Goal: Task Accomplishment & Management: Manage account settings

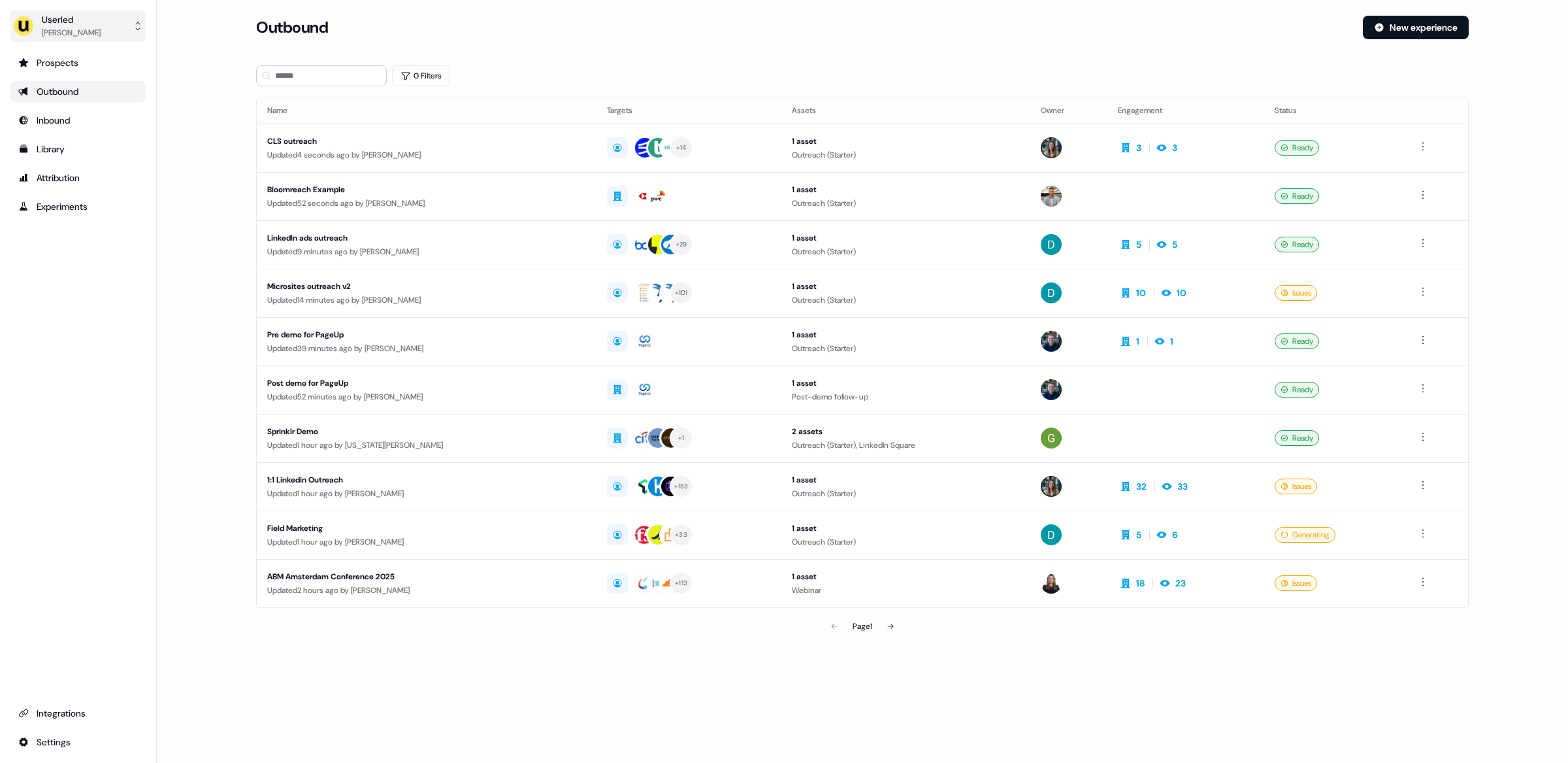
click at [50, 27] on div "[PERSON_NAME]" at bounding box center [71, 33] width 59 height 13
click at [68, 59] on div "Impersonate (Admin)" at bounding box center [78, 61] width 124 height 24
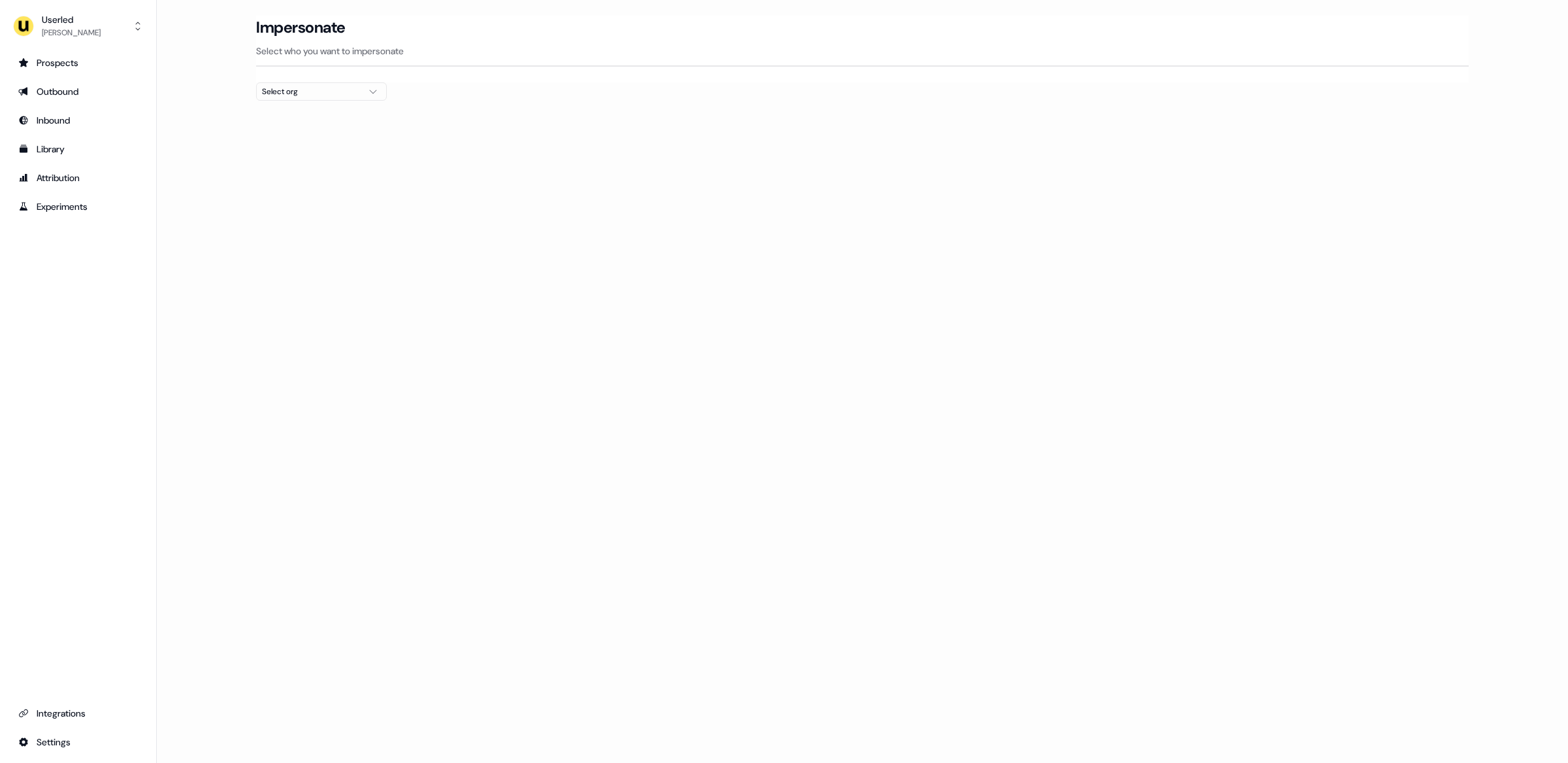
click at [337, 89] on div "Select org" at bounding box center [311, 92] width 98 height 13
type input "****"
click at [342, 142] on div "Moss" at bounding box center [322, 139] width 130 height 21
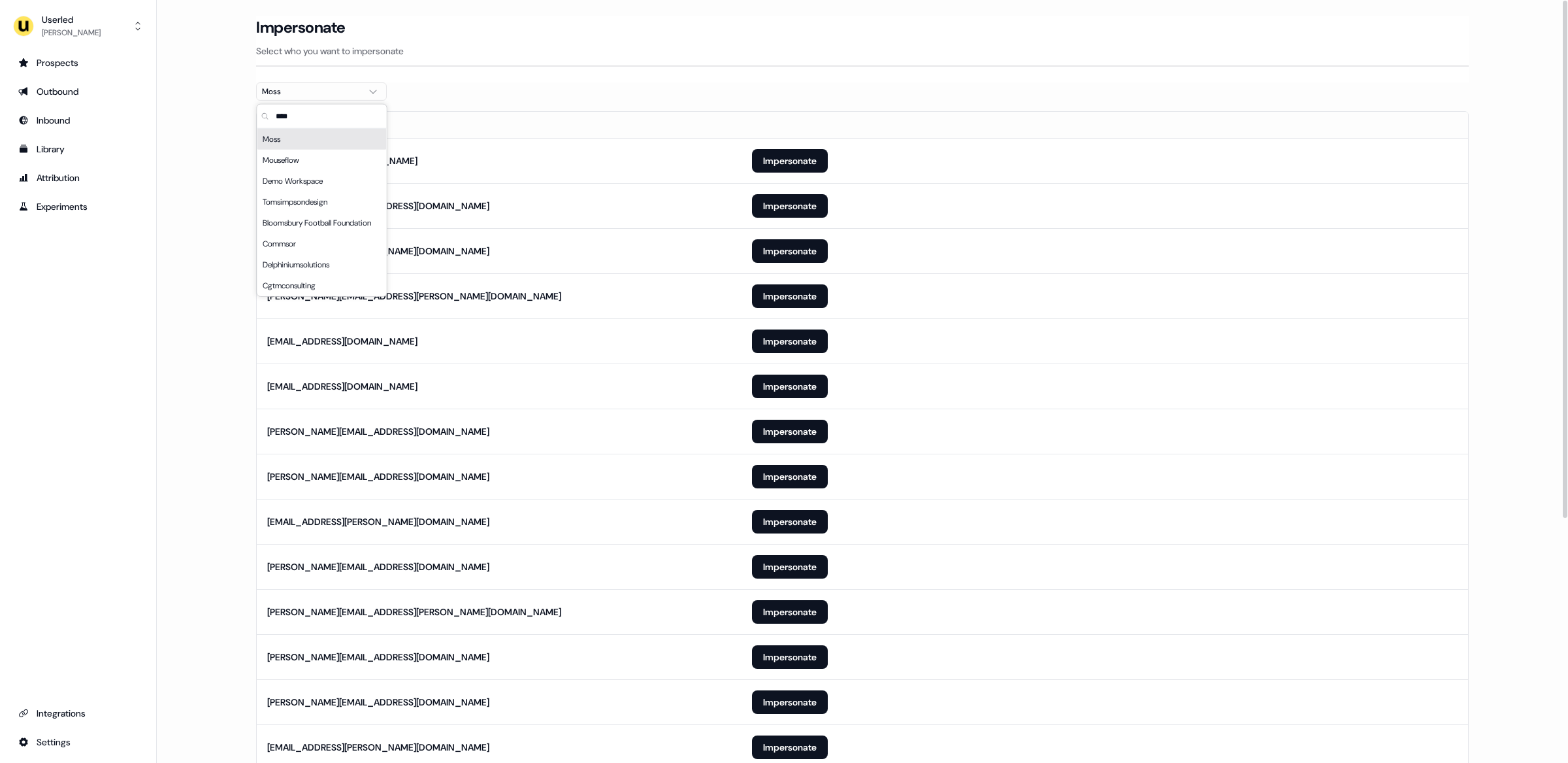
click at [304, 138] on div "Moss" at bounding box center [322, 139] width 130 height 21
click at [608, 100] on div at bounding box center [862, 105] width 1213 height 10
click at [791, 159] on button "Impersonate" at bounding box center [790, 160] width 76 height 24
